Goal: Task Accomplishment & Management: Complete application form

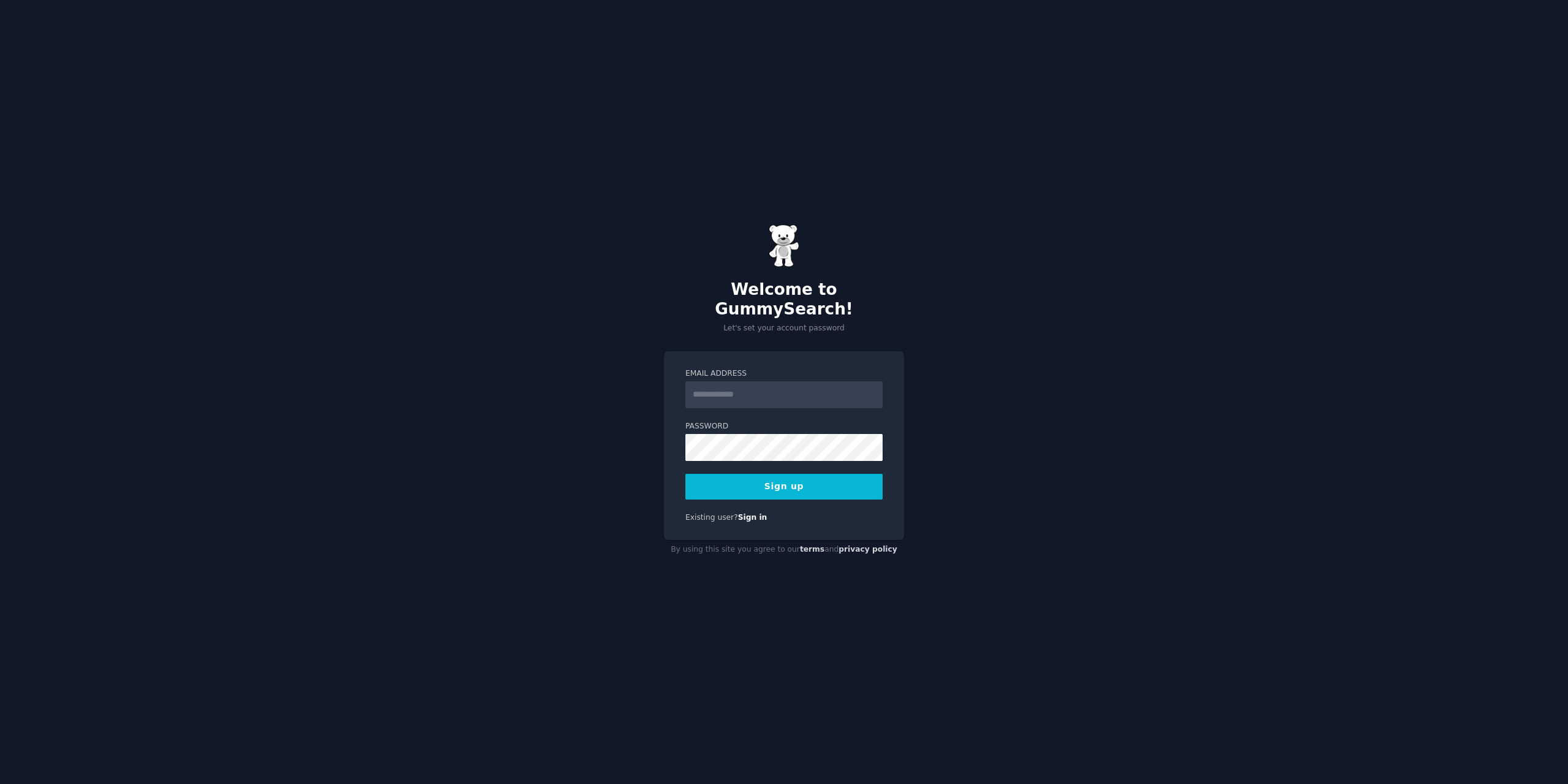
click at [731, 390] on input "Email Address" at bounding box center [784, 394] width 197 height 27
type input "**********"
click at [781, 489] on button "Sign up" at bounding box center [784, 487] width 197 height 26
click at [782, 483] on div "Sign up" at bounding box center [784, 487] width 197 height 26
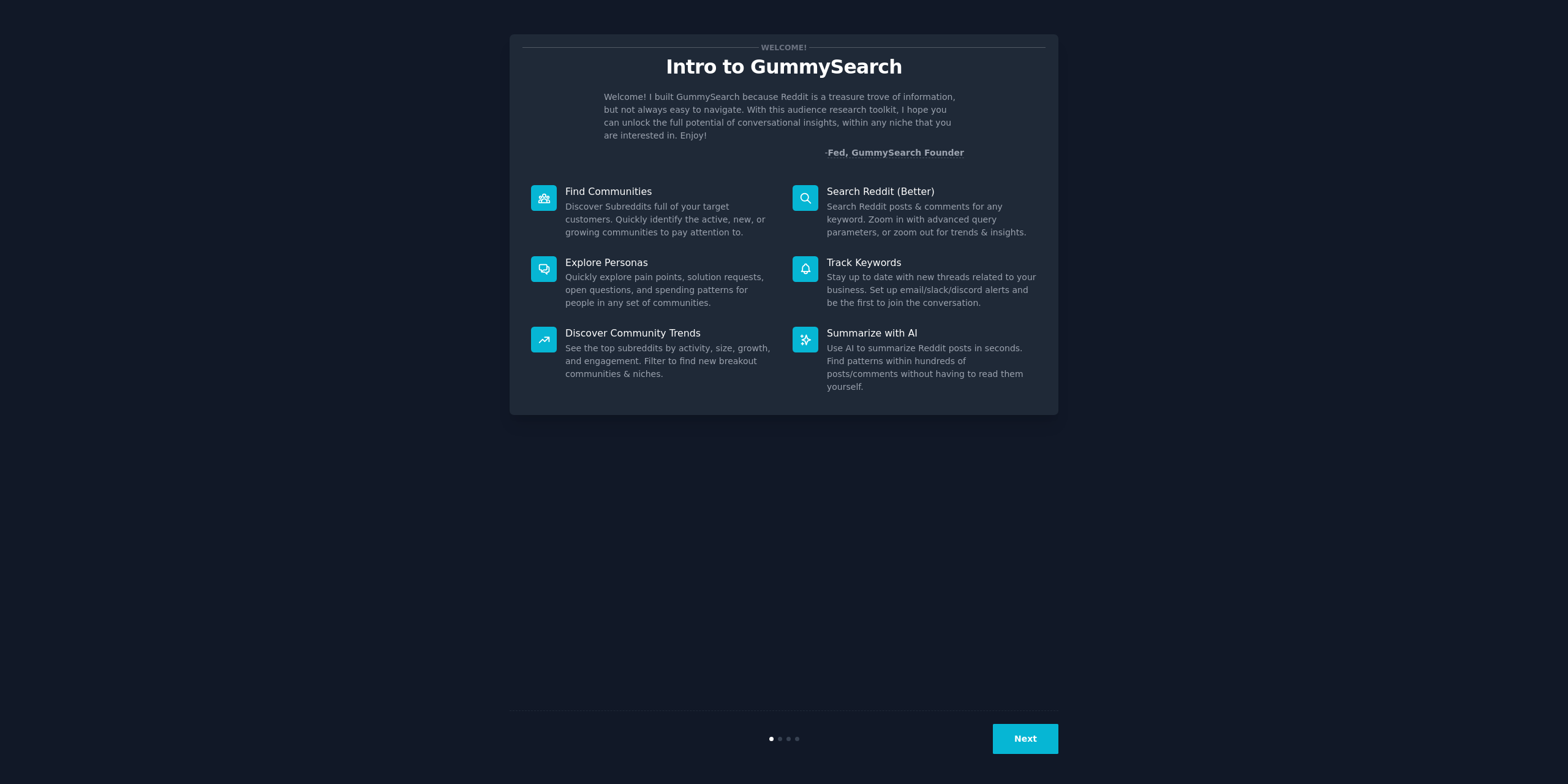
click at [1048, 731] on button "Next" at bounding box center [1025, 738] width 65 height 30
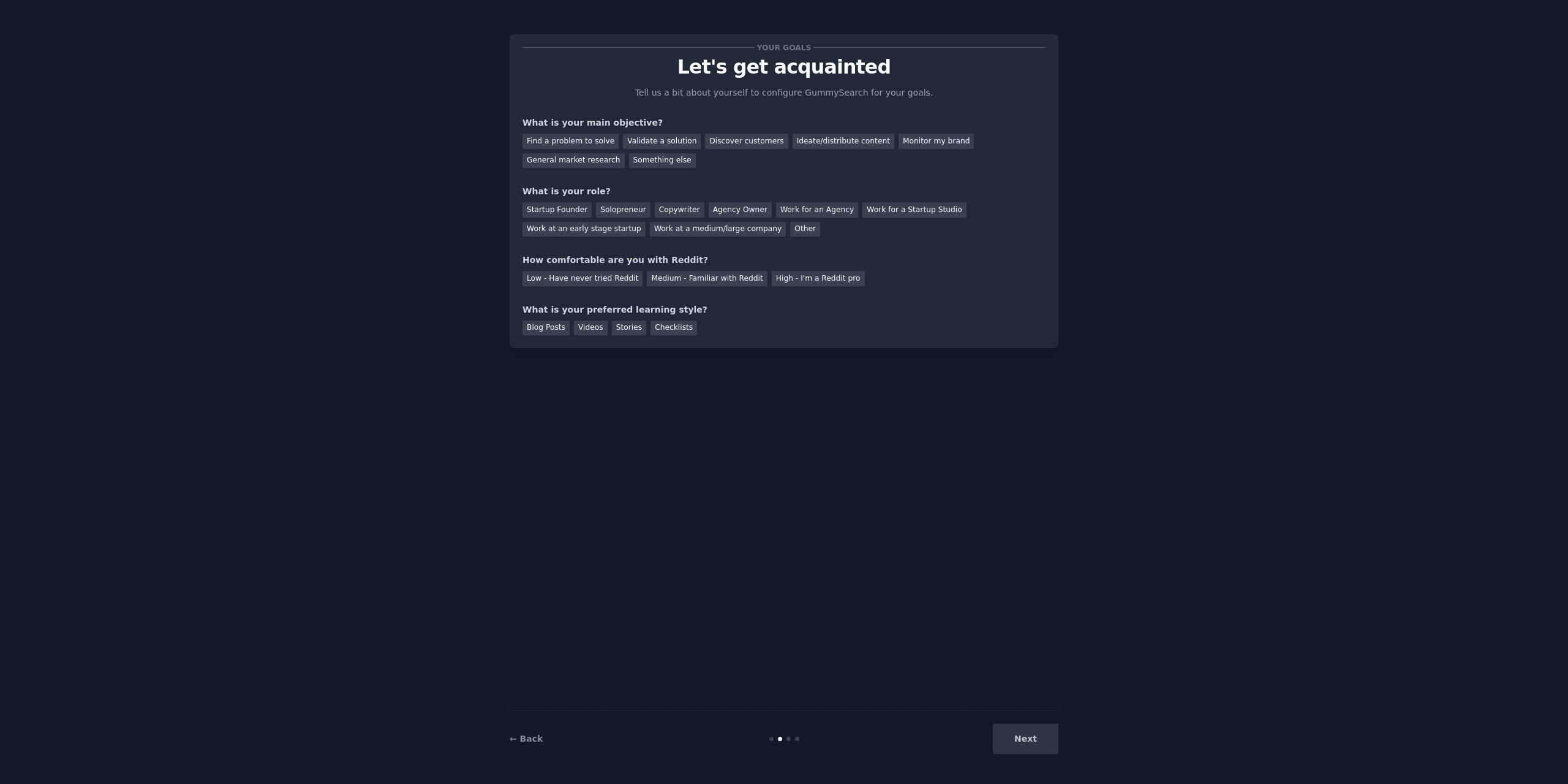
click at [1031, 728] on div "Next" at bounding box center [967, 738] width 183 height 30
click at [1035, 738] on div "Next" at bounding box center [967, 738] width 183 height 30
drag, startPoint x: 1037, startPoint y: 739, endPoint x: 906, endPoint y: 562, distance: 220.2
click at [1037, 738] on div "Next" at bounding box center [967, 738] width 183 height 30
click at [725, 145] on div "Discover customers" at bounding box center [746, 141] width 83 height 15
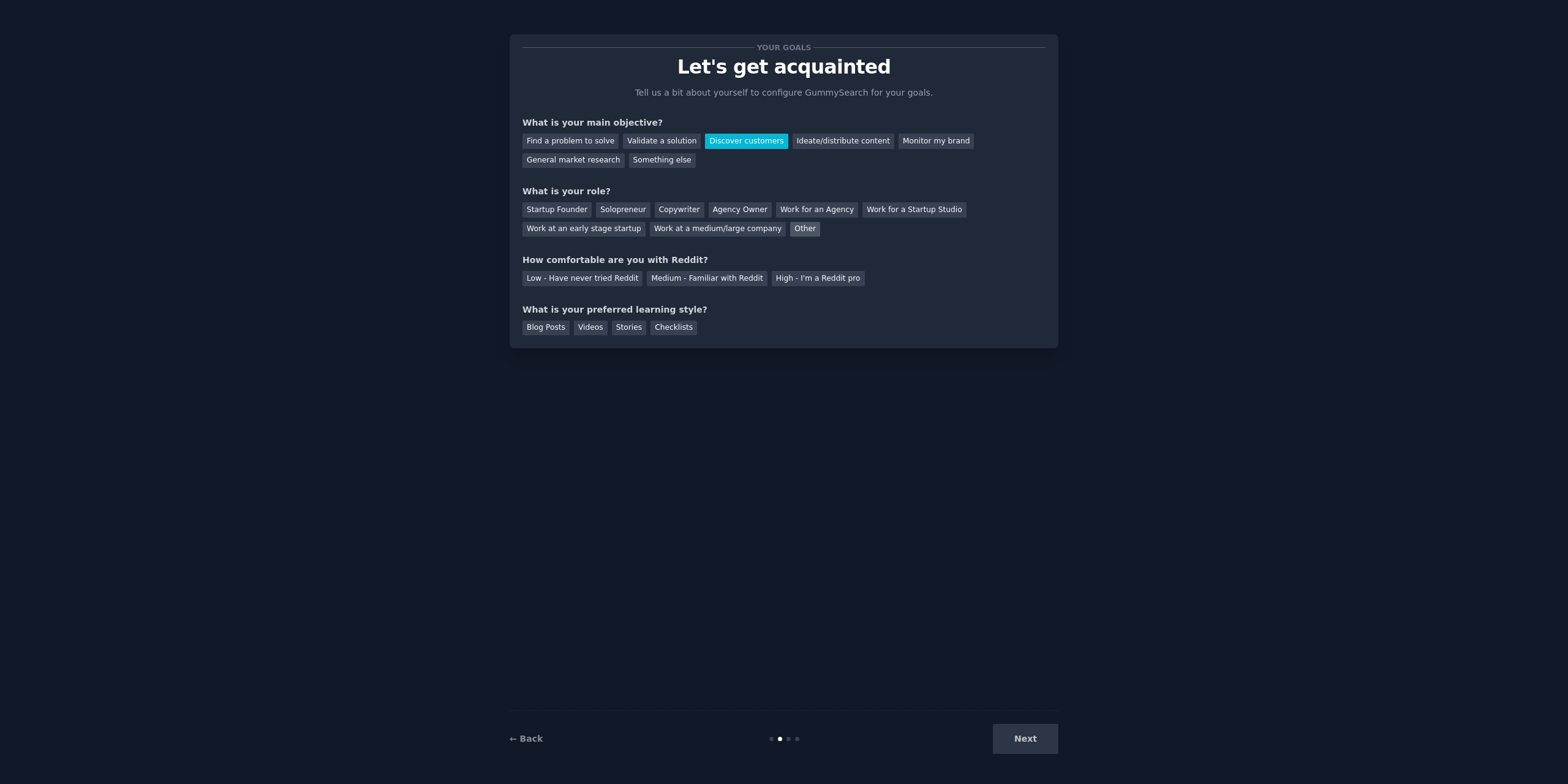
click at [790, 227] on div "Other" at bounding box center [804, 229] width 30 height 15
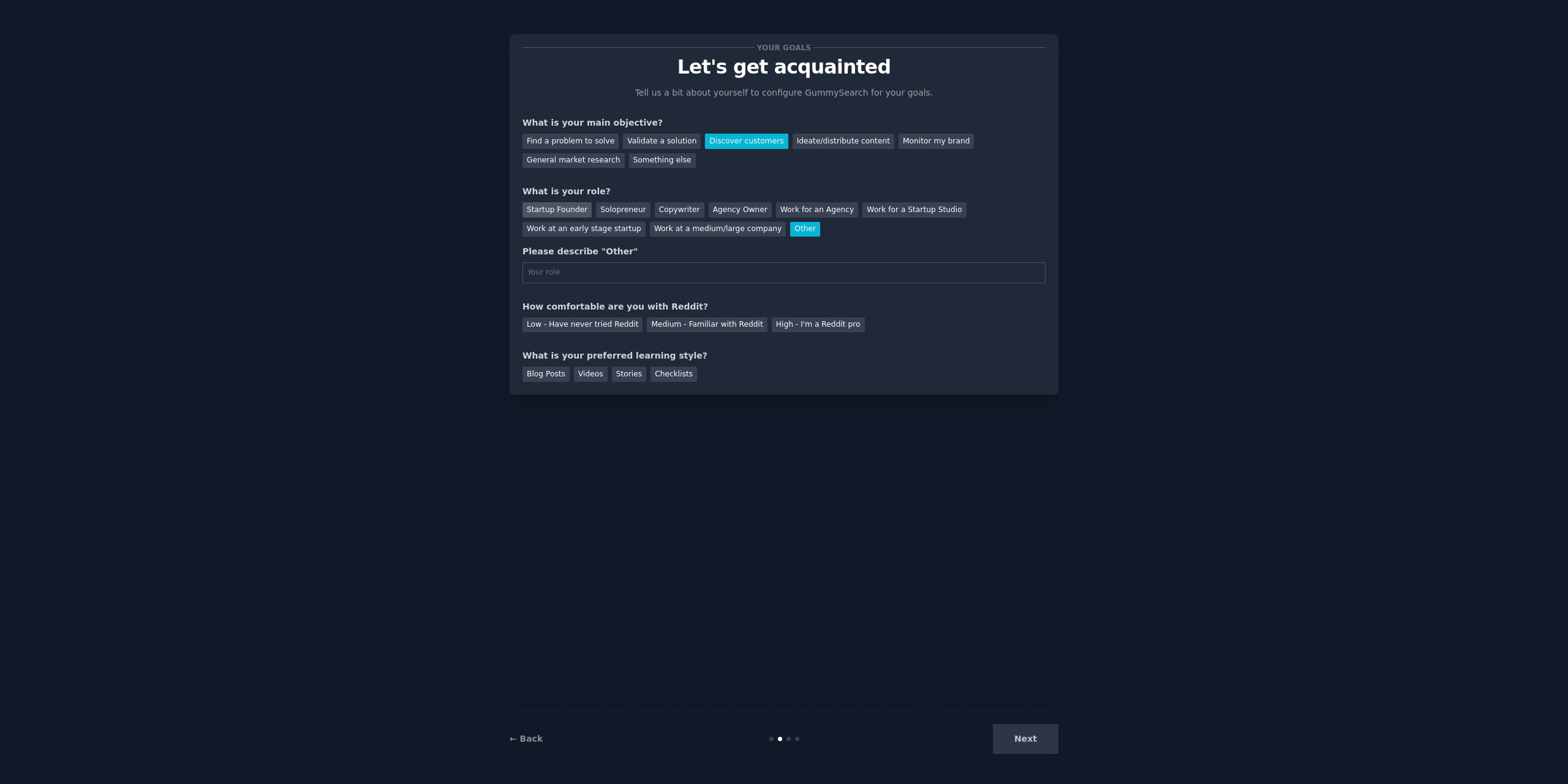
click at [550, 210] on div "Startup Founder" at bounding box center [557, 210] width 69 height 15
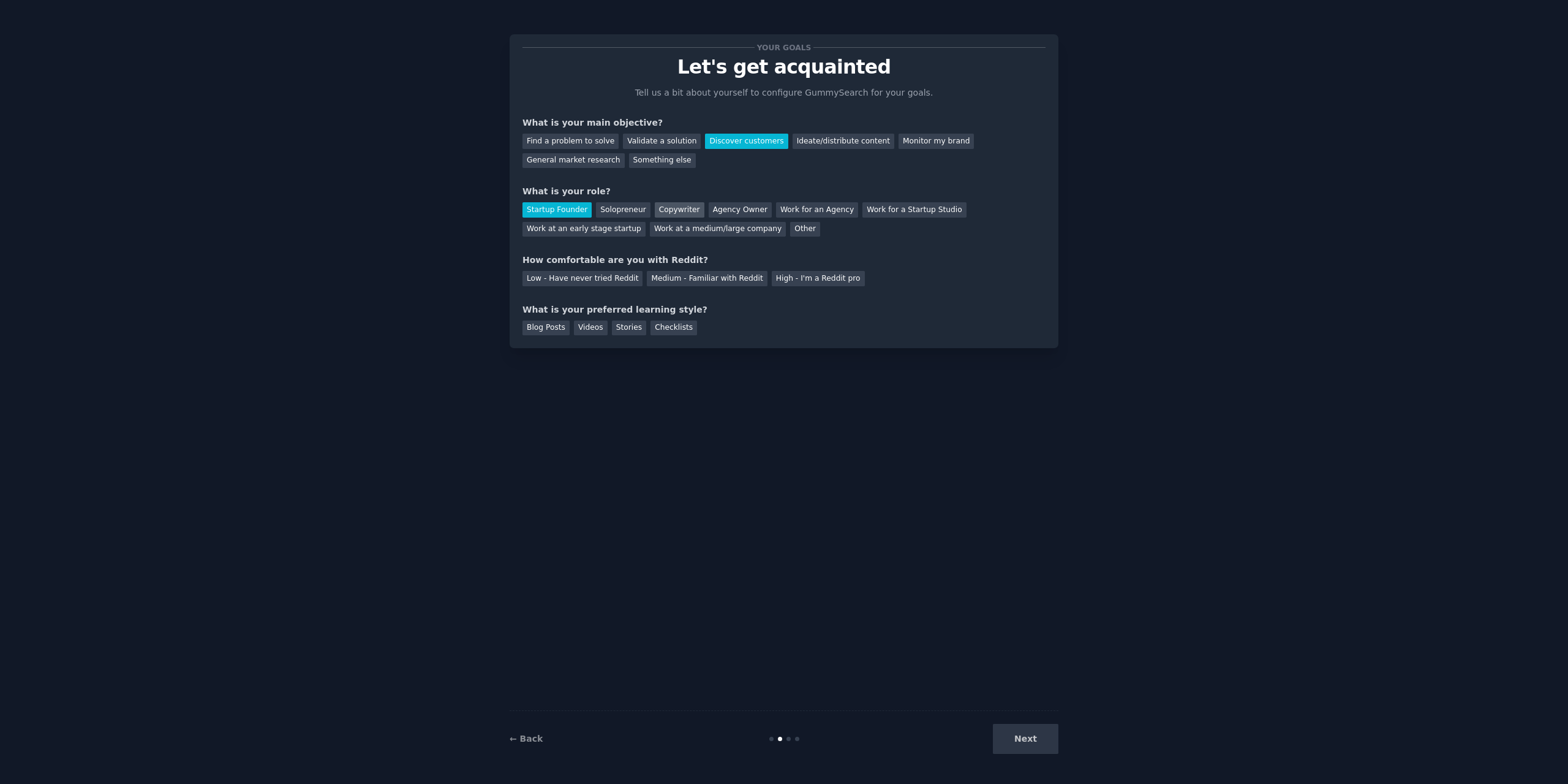
click at [657, 210] on div "Copywriter" at bounding box center [679, 210] width 49 height 15
click at [695, 281] on div "Medium - Familiar with Reddit" at bounding box center [707, 279] width 120 height 15
click at [627, 328] on div "Stories" at bounding box center [629, 328] width 34 height 15
click at [596, 330] on div "Videos" at bounding box center [591, 328] width 33 height 15
click at [617, 324] on div "Stories" at bounding box center [629, 328] width 34 height 15
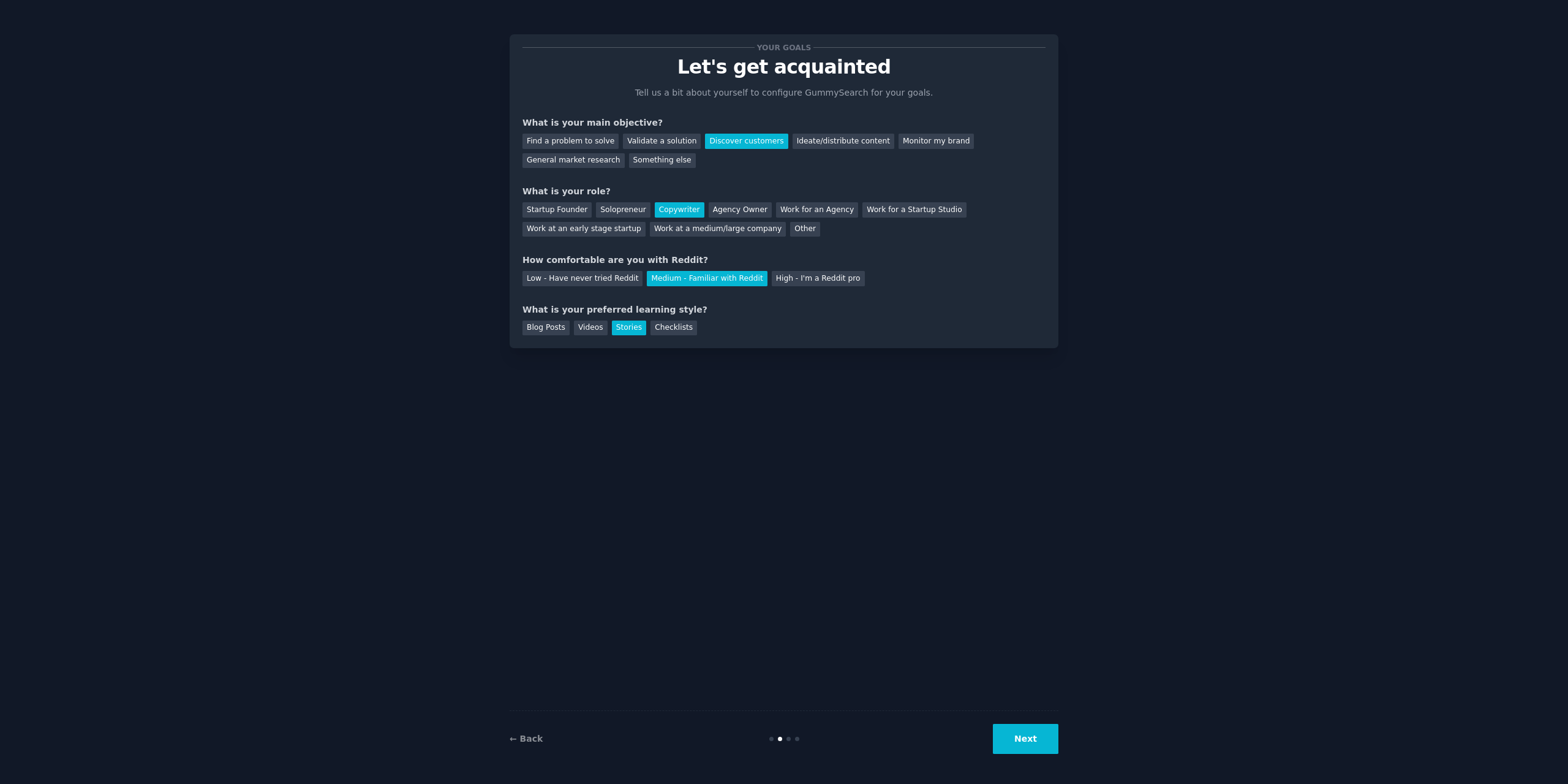
click at [1023, 748] on button "Next" at bounding box center [1025, 738] width 65 height 30
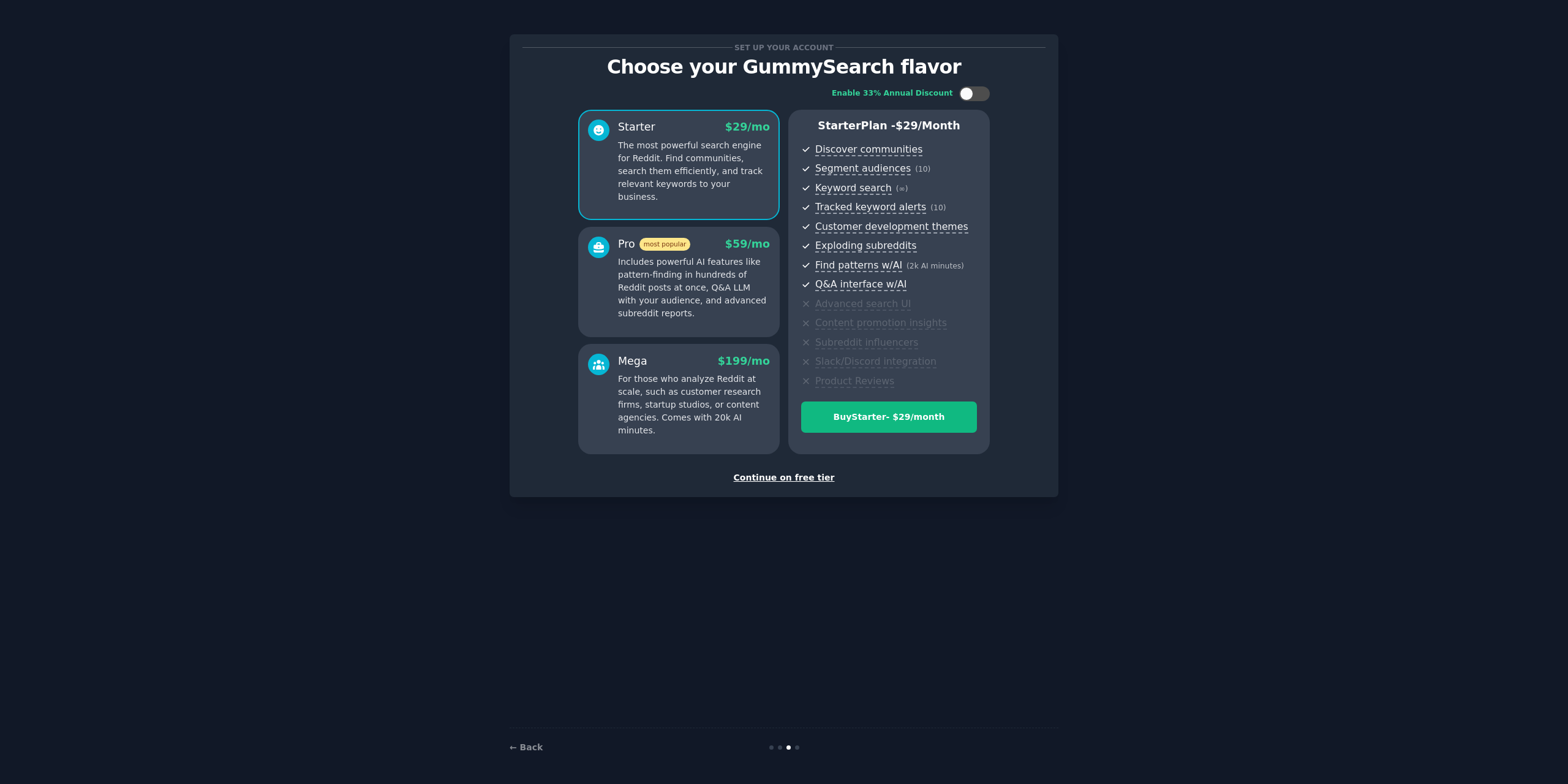
click at [793, 480] on div "Continue on free tier" at bounding box center [784, 477] width 523 height 13
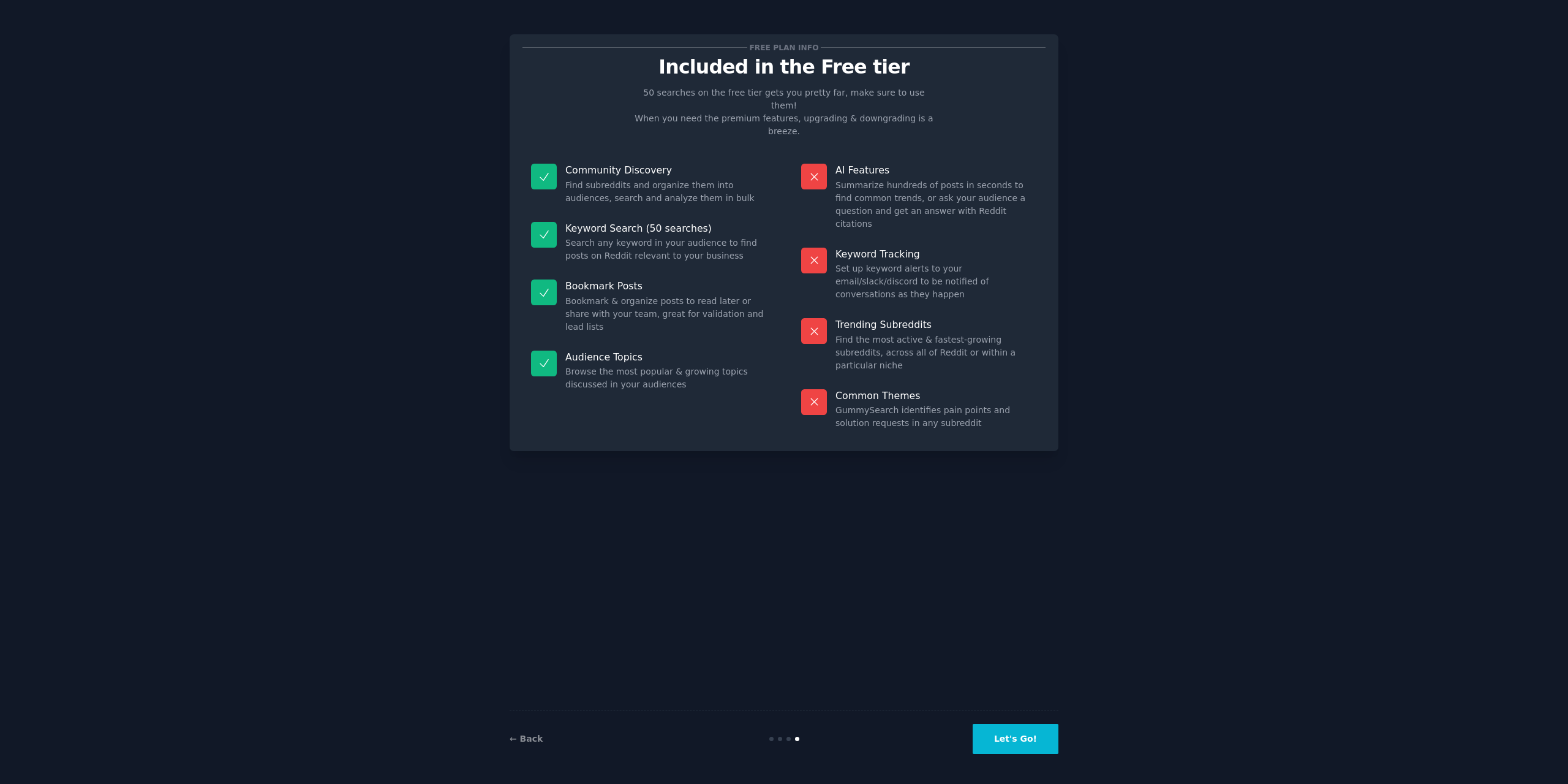
click at [1012, 737] on button "Let's Go!" at bounding box center [1015, 738] width 85 height 30
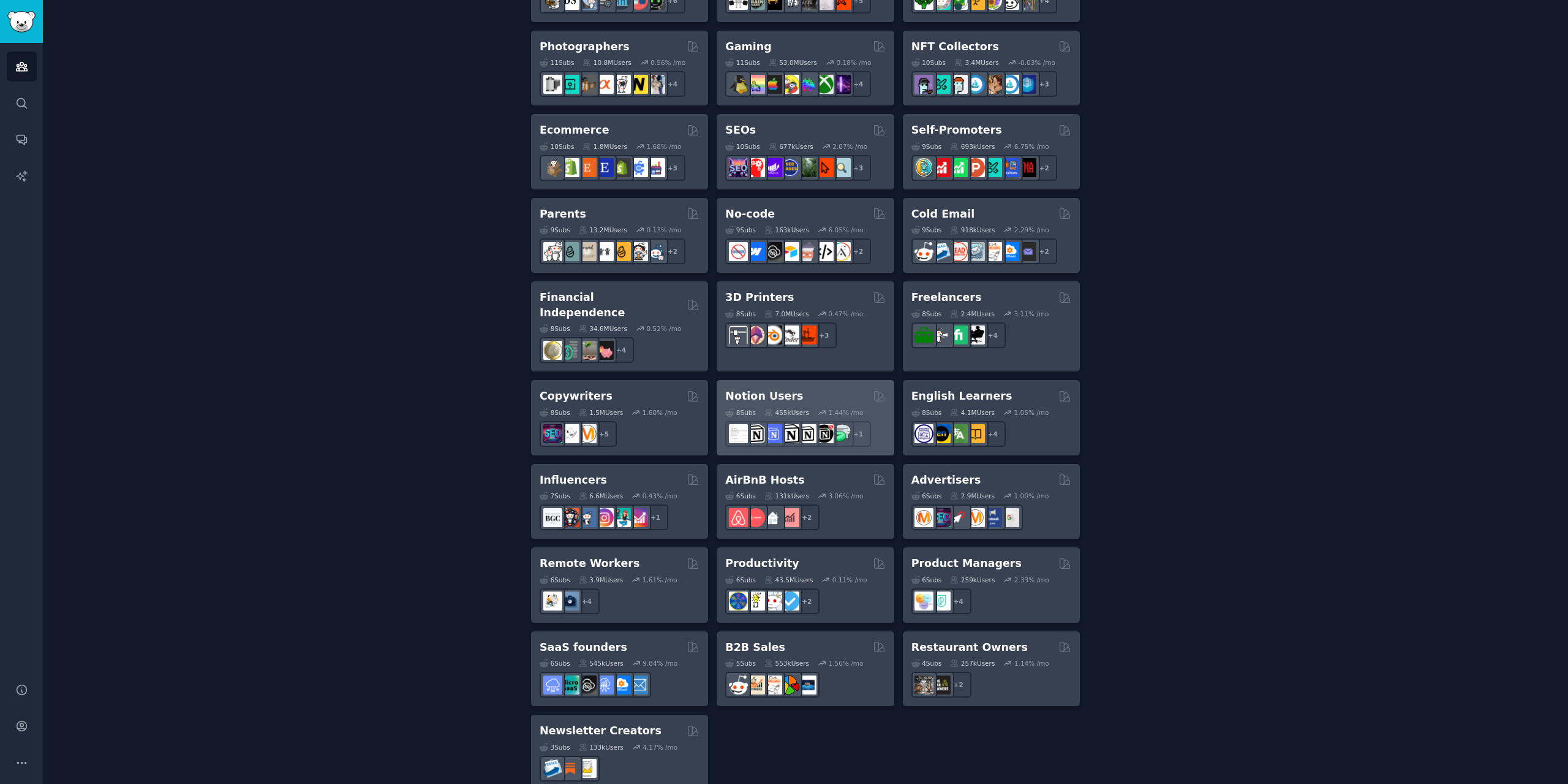
scroll to position [630, 0]
